Goal: Information Seeking & Learning: Learn about a topic

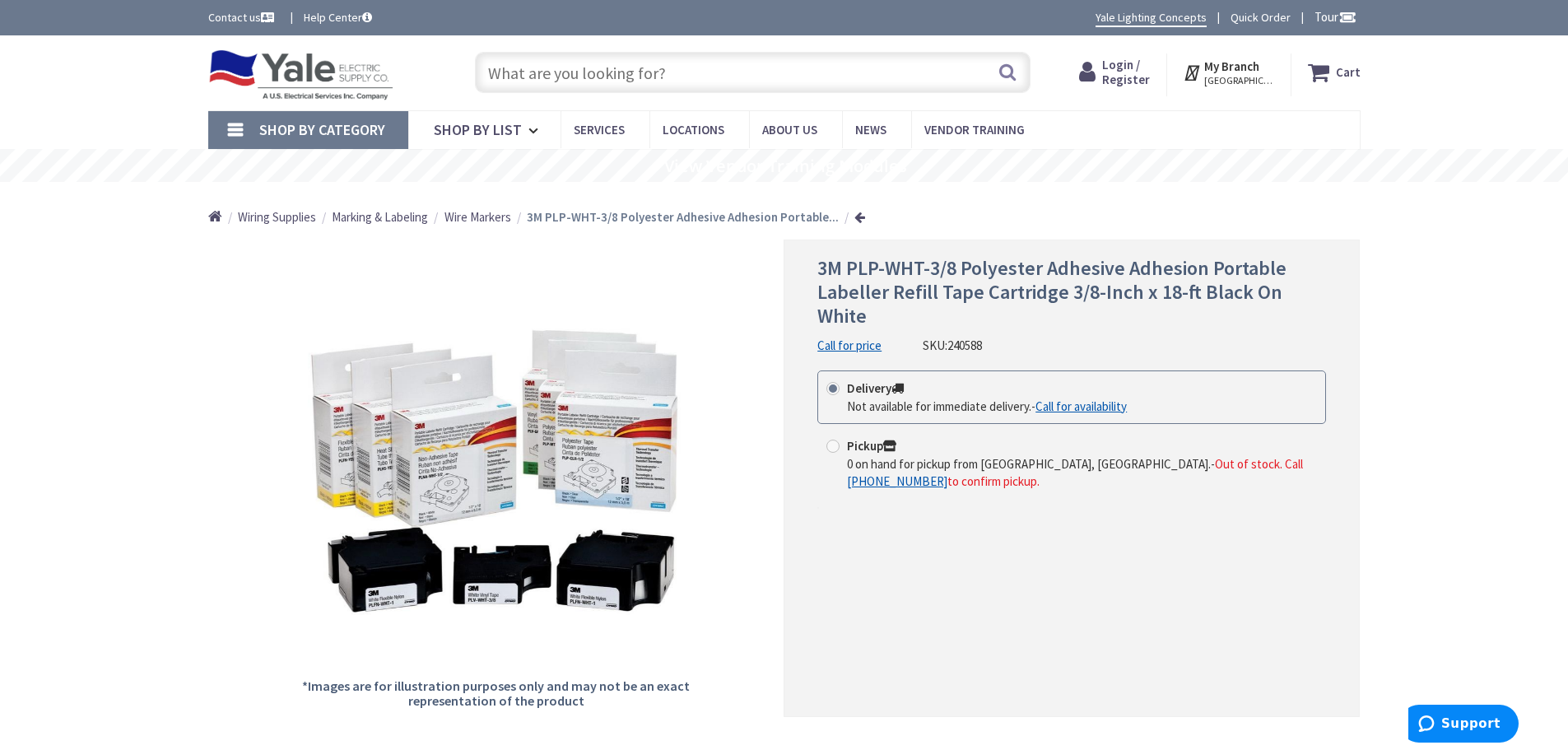
drag, startPoint x: 948, startPoint y: 325, endPoint x: 988, endPoint y: 321, distance: 40.2
click at [988, 321] on div "3M PLP-WHT-3/8 Polyester Adhesive Adhesion Portable Labeller Refill Tape Cartri…" at bounding box center [1072, 305] width 509 height 97
click at [992, 321] on div "3M PLP-WHT-3/8 Polyester Adhesive Adhesion Portable Labeller Refill Tape Cartri…" at bounding box center [1072, 305] width 509 height 97
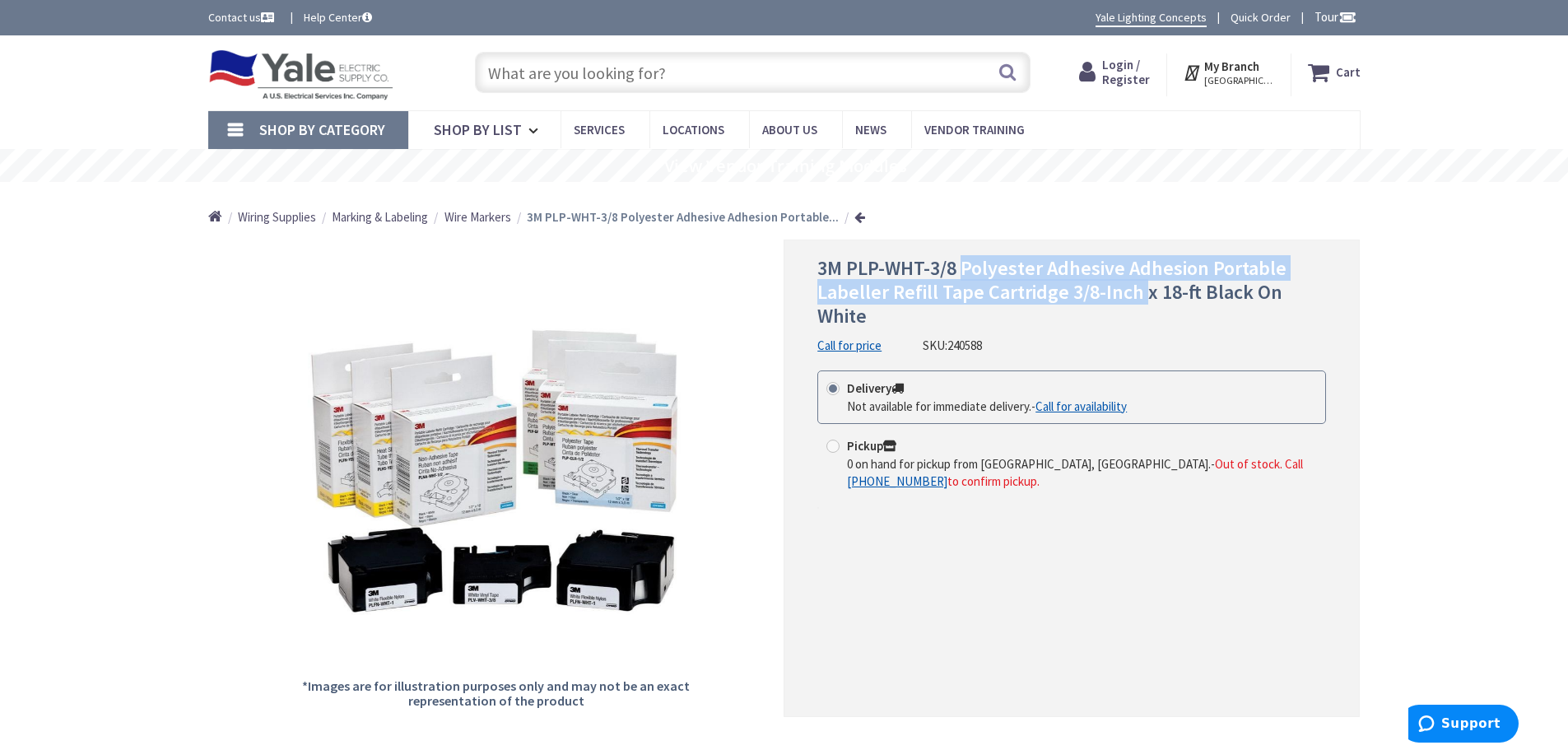
drag, startPoint x: 961, startPoint y: 265, endPoint x: 1141, endPoint y: 286, distance: 181.2
click at [1141, 286] on span "3M PLP-WHT-3/8 Polyester Adhesive Adhesion Portable Labeller Refill Tape Cartri…" at bounding box center [1052, 291] width 470 height 74
copy span "Polyester Adhesive Adhesion Portable Labeller Refill Tape Cartridge 3/8-Inch"
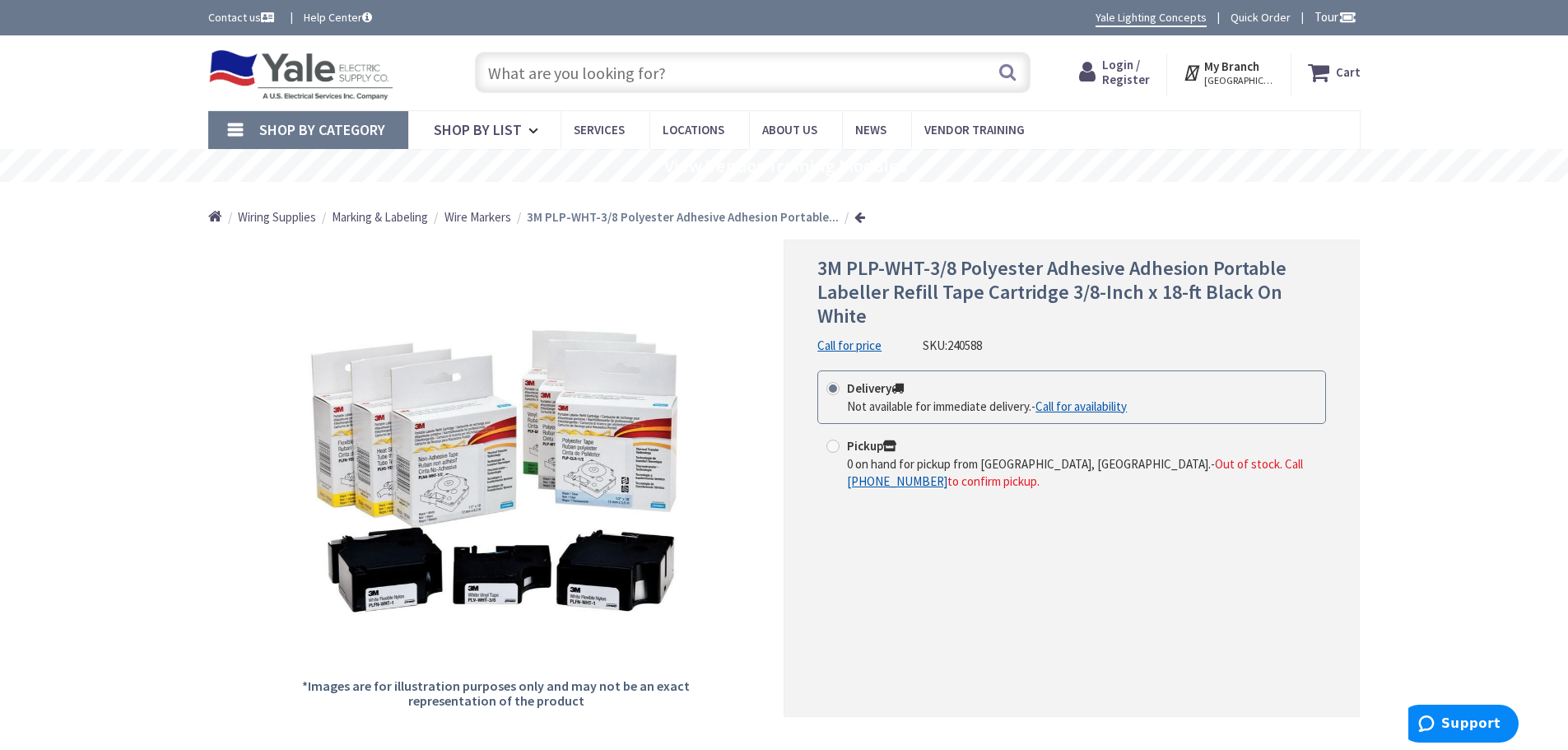
click at [890, 274] on span "3M PLP-WHT-3/8 Polyester Adhesive Adhesion Portable Labeller Refill Tape Cartri…" at bounding box center [1052, 291] width 470 height 74
drag, startPoint x: 848, startPoint y: 272, endPoint x: 957, endPoint y: 267, distance: 109.1
click at [957, 267] on span "3M PLP-WHT-3/8 Polyester Adhesive Adhesion Portable Labeller Refill Tape Cartri…" at bounding box center [1052, 291] width 470 height 74
copy span "PLP-WHT-3/8"
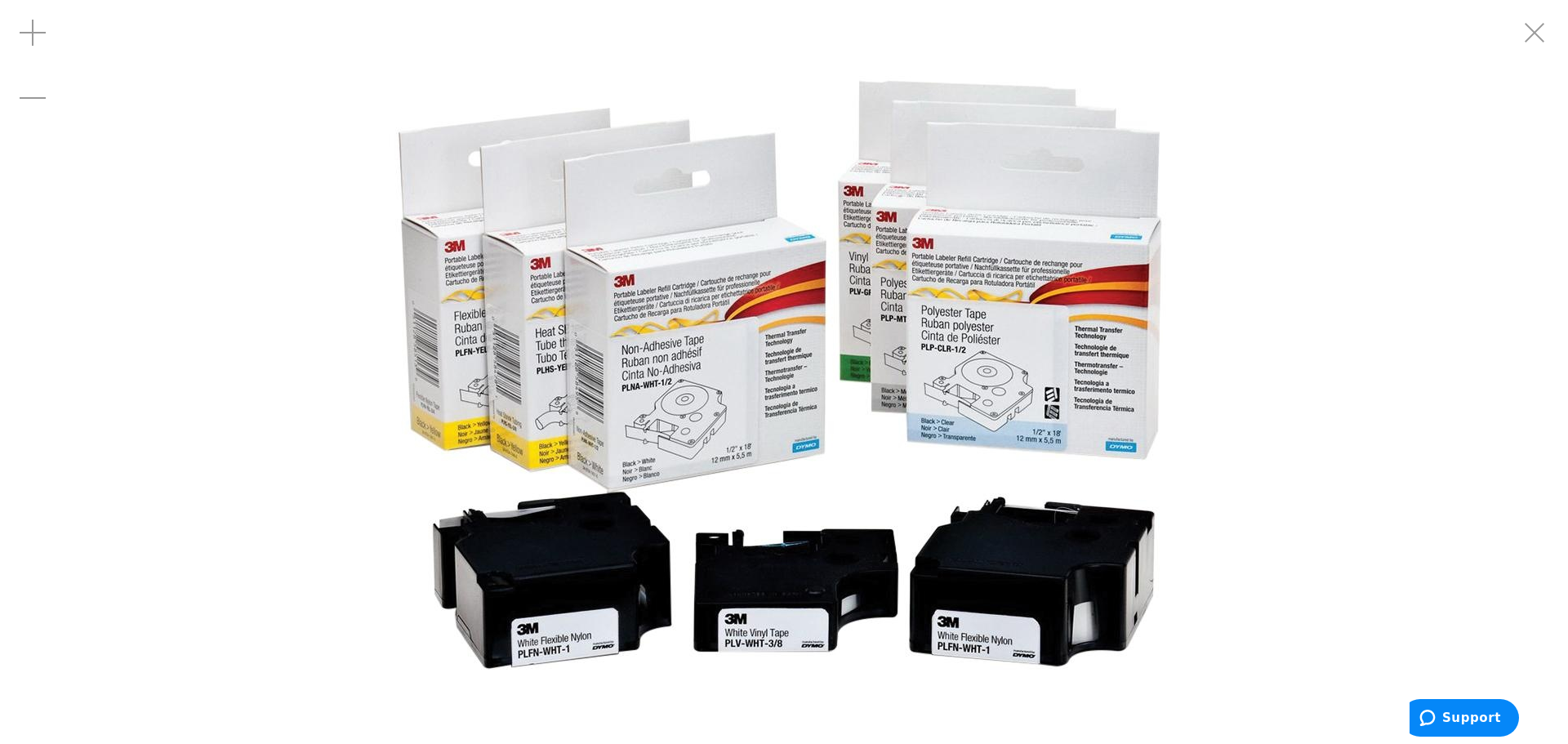
click at [975, 360] on img at bounding box center [784, 372] width 817 height 817
click at [1301, 245] on div at bounding box center [784, 372] width 1568 height 744
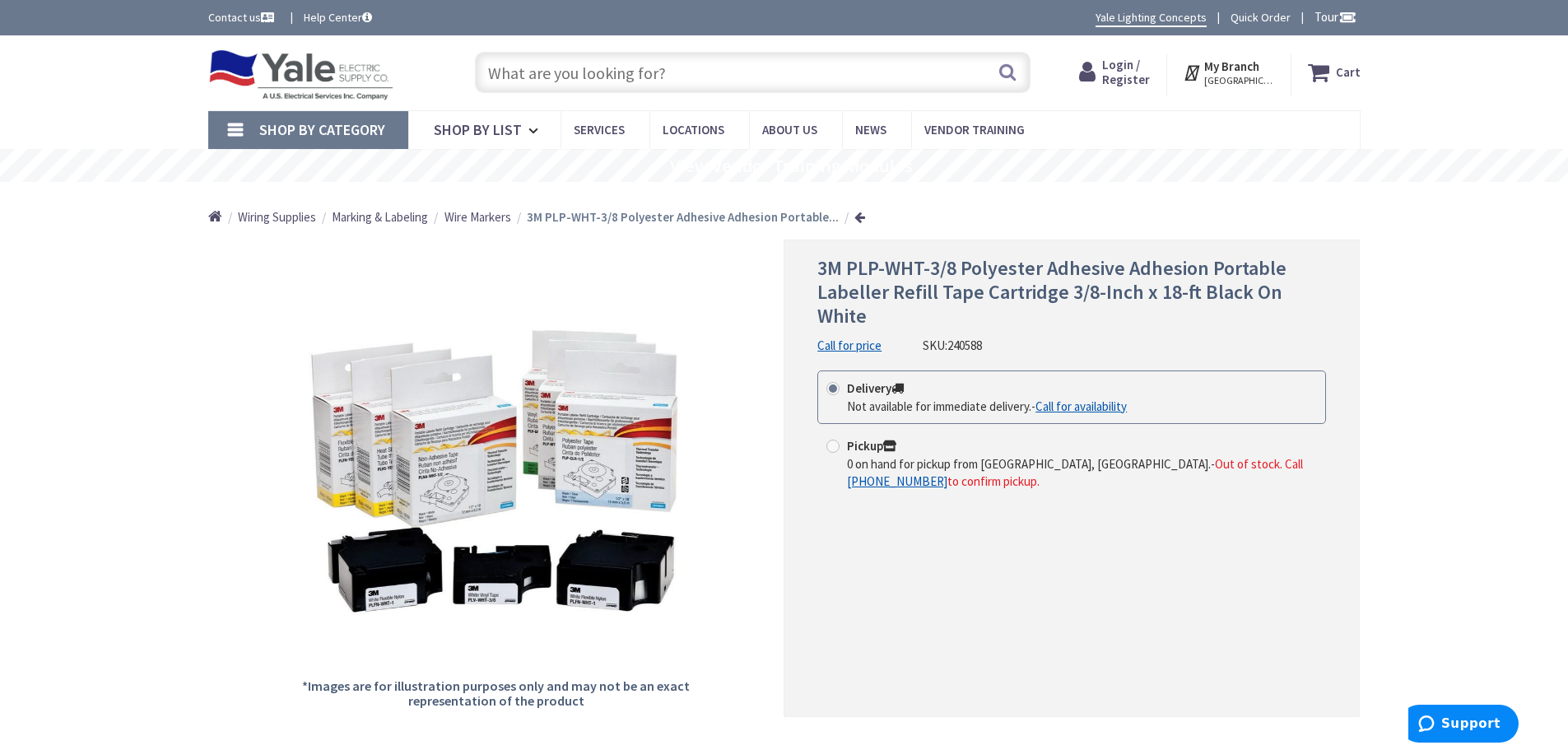
click at [1015, 315] on div "3M PLP-WHT-3/8 Polyester Adhesive Adhesion Portable Labeller Refill Tape Cartri…" at bounding box center [1072, 305] width 509 height 97
click at [1019, 284] on span "3M PLP-WHT-3/8 Polyester Adhesive Adhesion Portable Labeller Refill Tape Cartri…" at bounding box center [1052, 291] width 470 height 74
